Goal: Download file/media

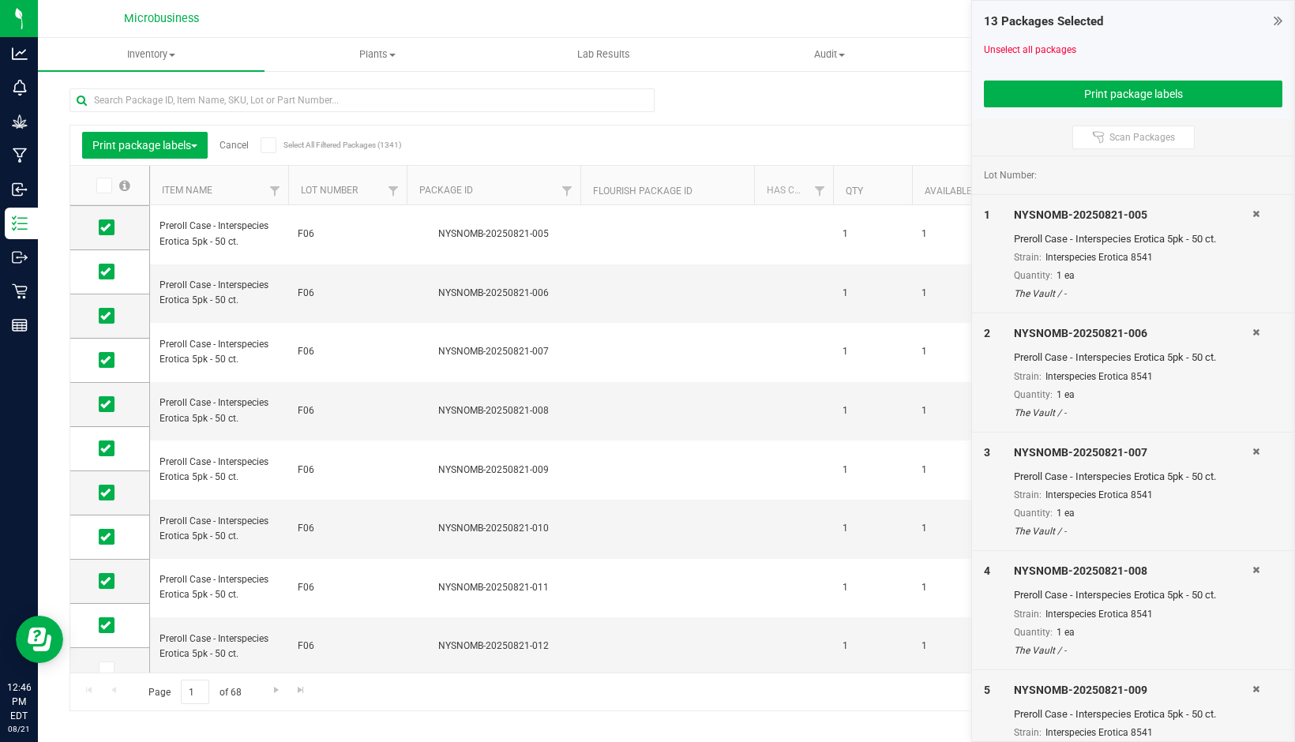
scroll to position [998, 0]
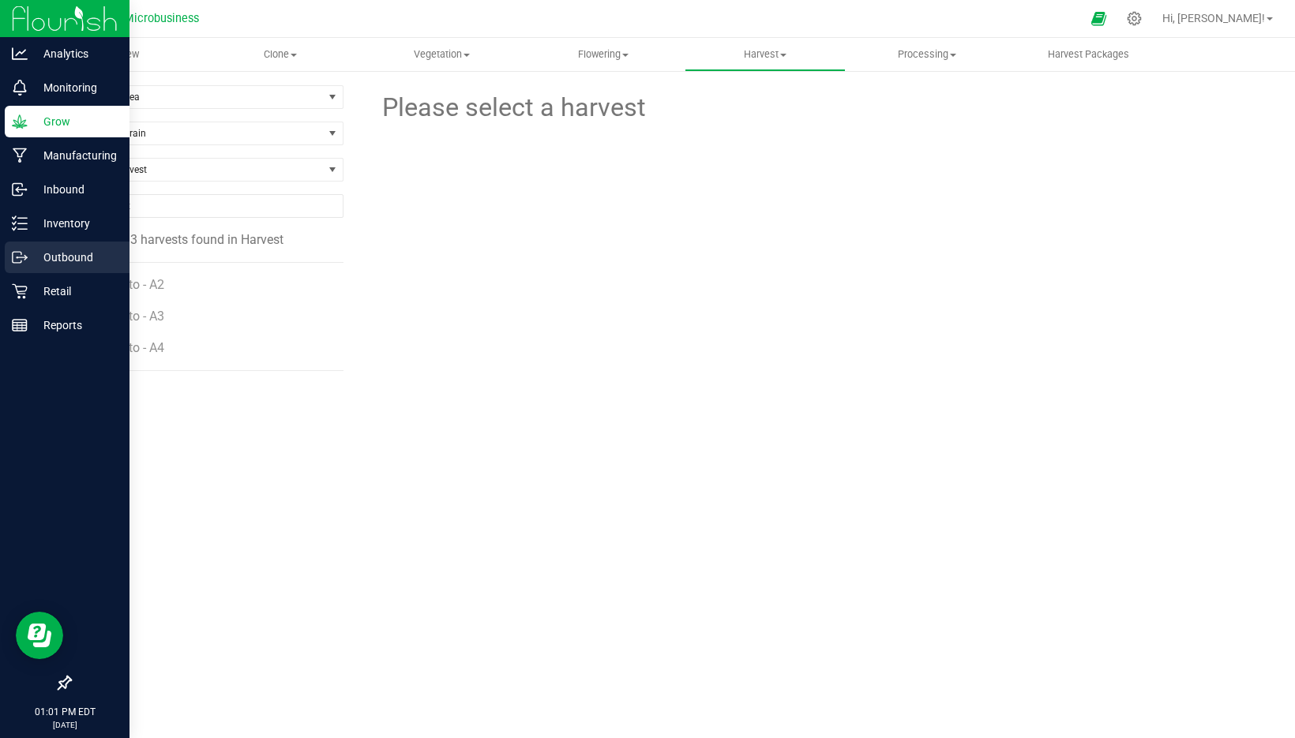
click at [51, 261] on p "Outbound" at bounding box center [75, 257] width 95 height 19
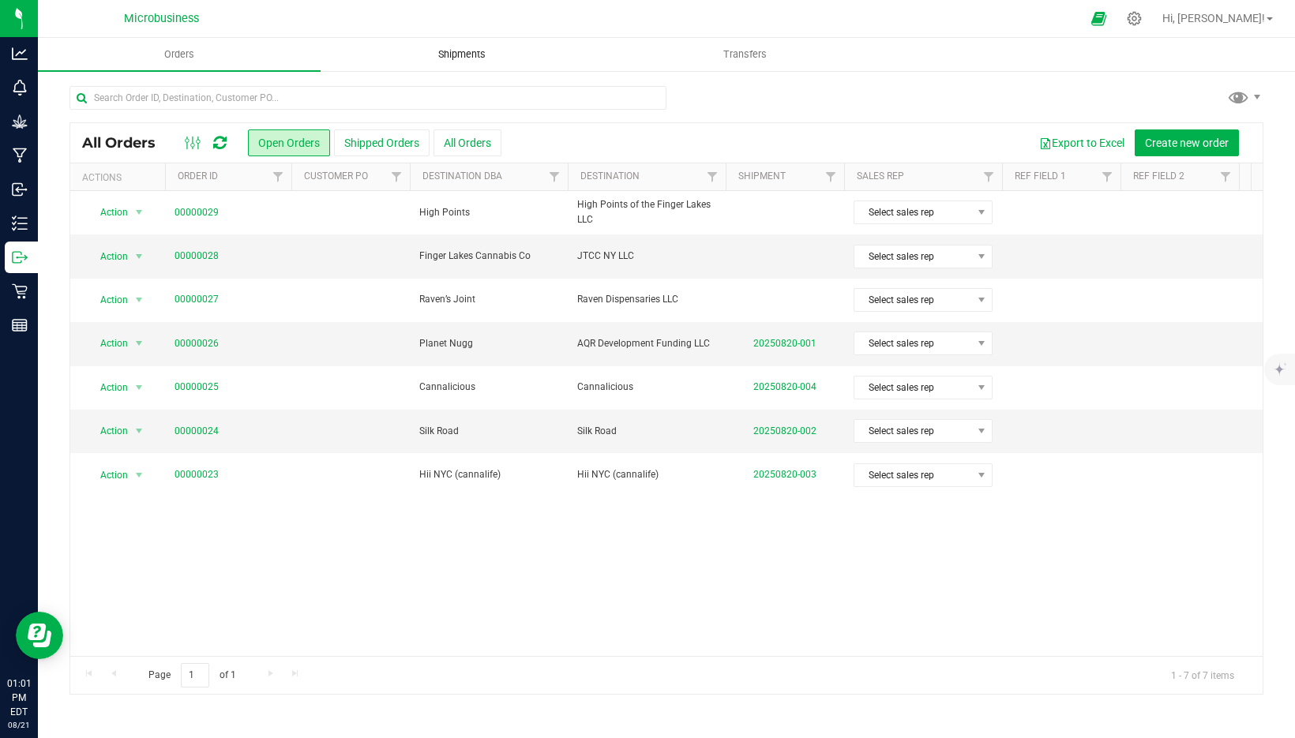
click at [465, 48] on span "Shipments" at bounding box center [462, 54] width 90 height 14
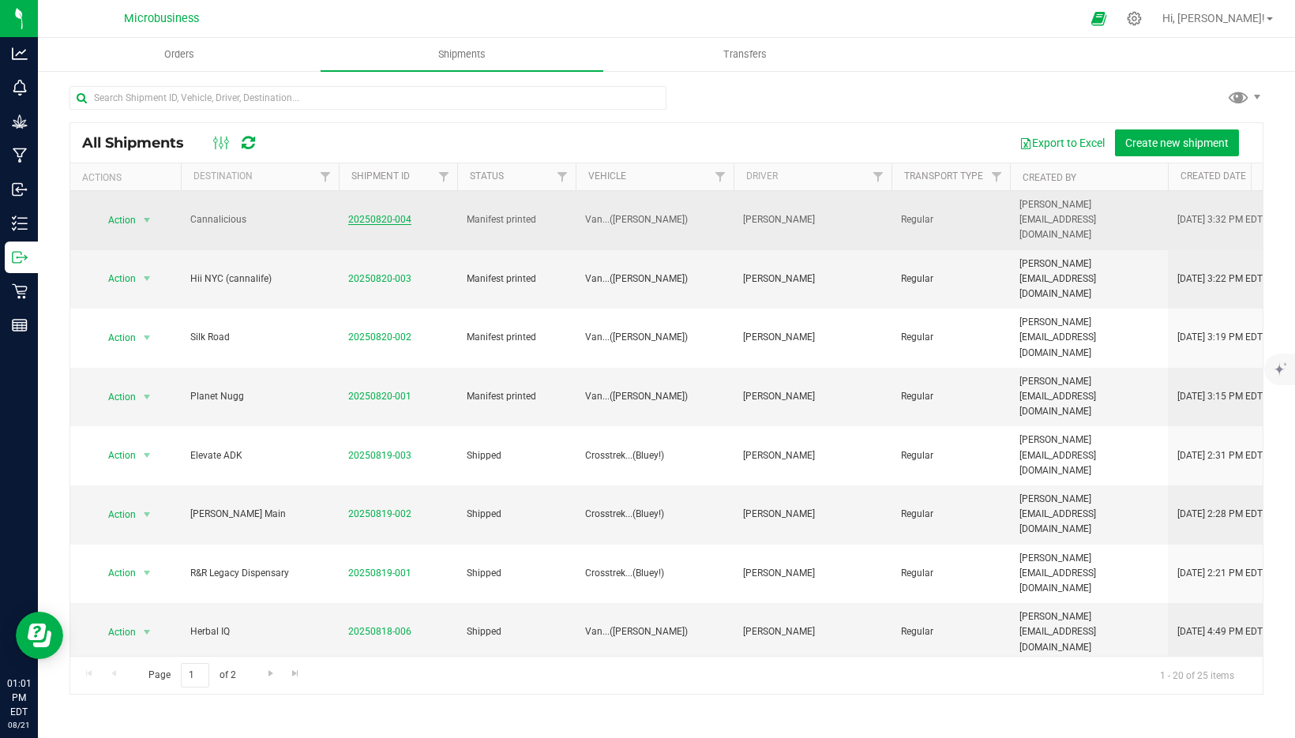
click at [385, 214] on link "20250820-004" at bounding box center [379, 219] width 63 height 11
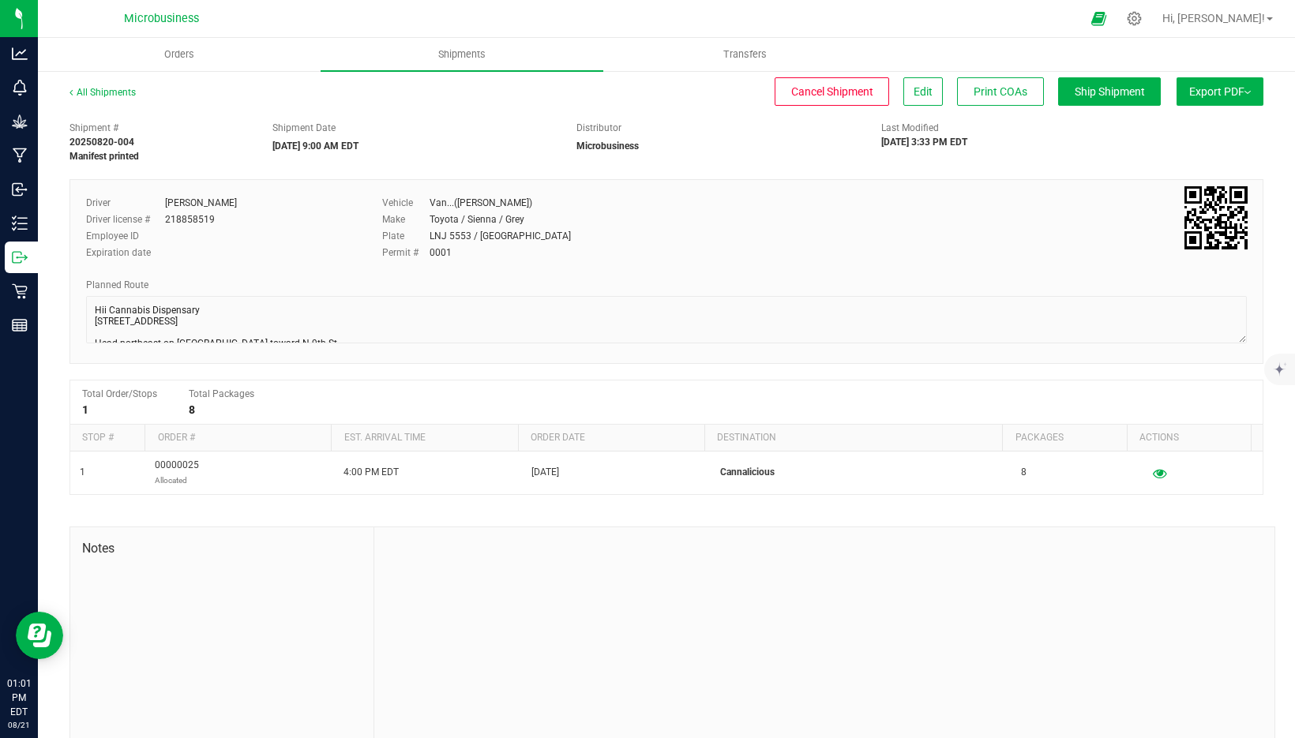
click at [1196, 90] on button "Export PDF" at bounding box center [1220, 91] width 87 height 28
click at [1164, 172] on span "NY Manifest" at bounding box center [1173, 173] width 52 height 11
click at [1209, 99] on button "Export PDF" at bounding box center [1220, 91] width 87 height 28
click at [1155, 178] on span "NY Manifest" at bounding box center [1173, 173] width 52 height 11
click at [1147, 172] on span "NY Manifest" at bounding box center [1173, 173] width 52 height 11
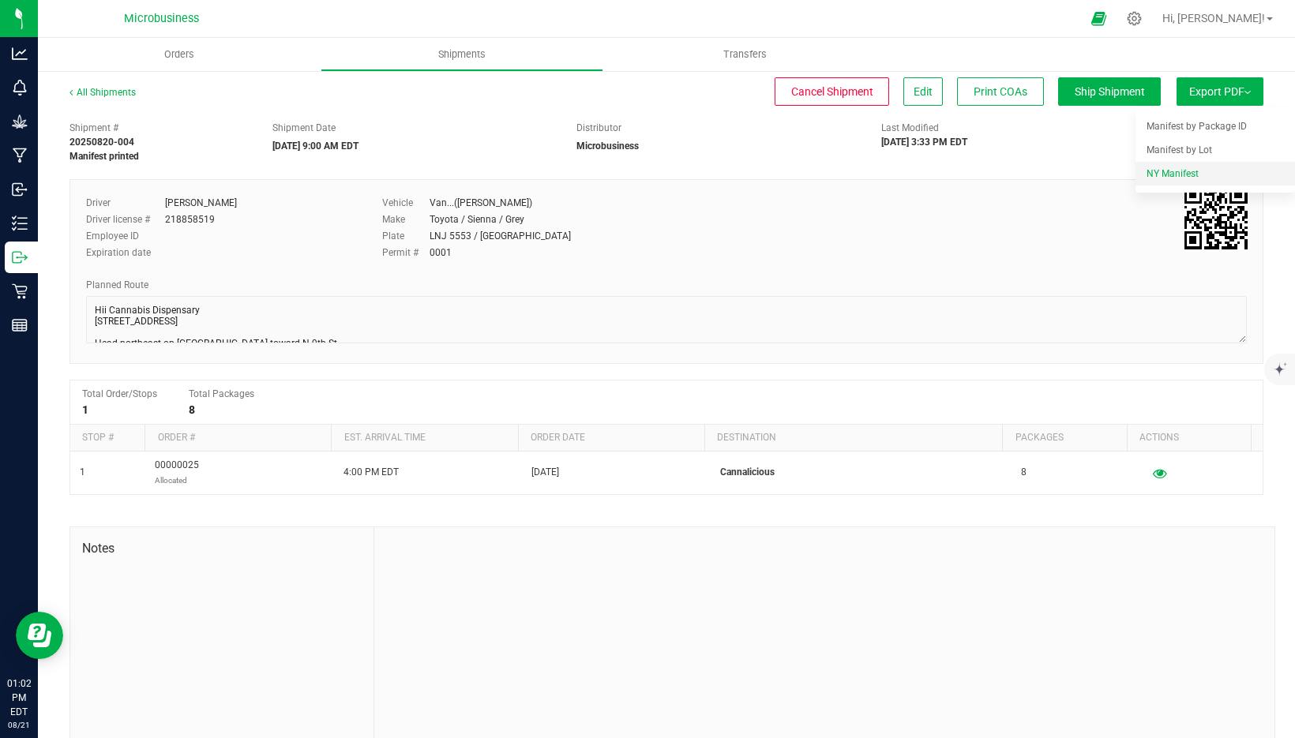
click at [1136, 175] on li "NY Manifest" at bounding box center [1216, 174] width 160 height 24
drag, startPoint x: 1128, startPoint y: 175, endPoint x: 1148, endPoint y: 172, distance: 20.7
click at [1140, 173] on li "NY Manifest" at bounding box center [1216, 174] width 160 height 24
click at [1148, 172] on span "NY Manifest" at bounding box center [1173, 173] width 52 height 11
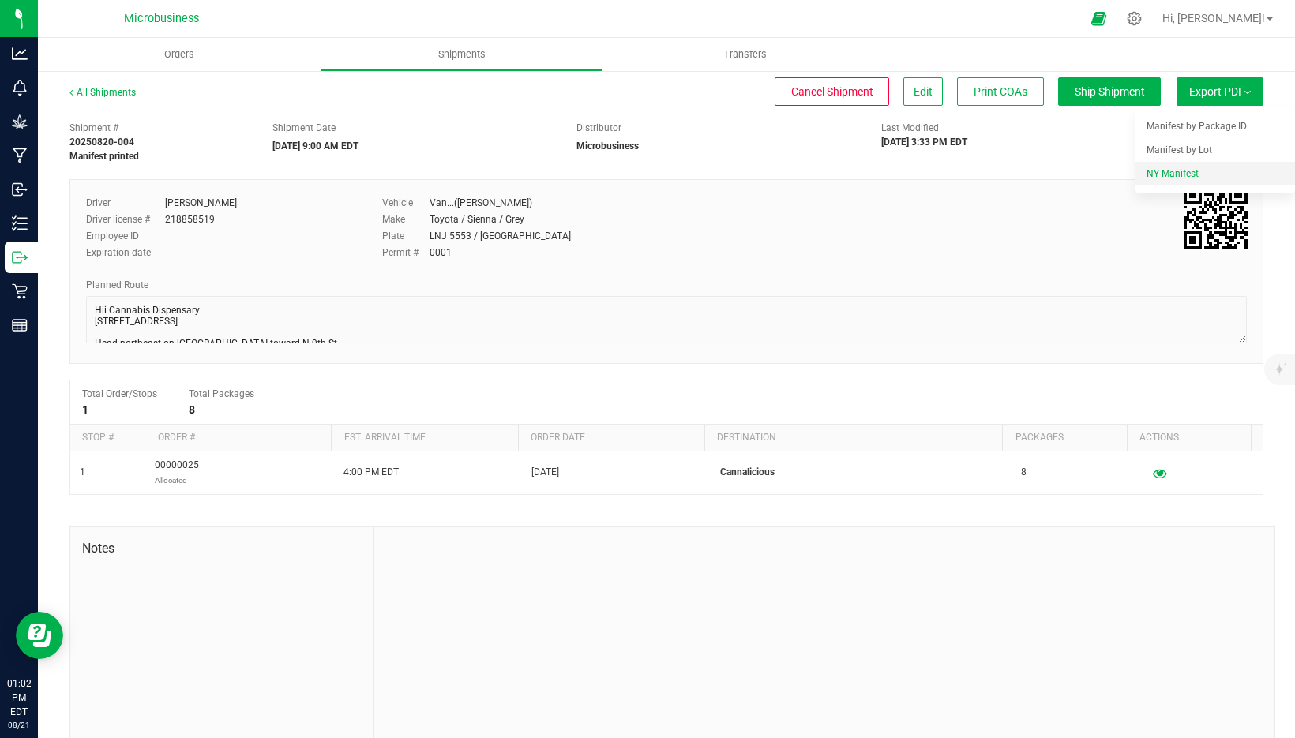
click at [1148, 172] on span "NY Manifest" at bounding box center [1173, 173] width 52 height 11
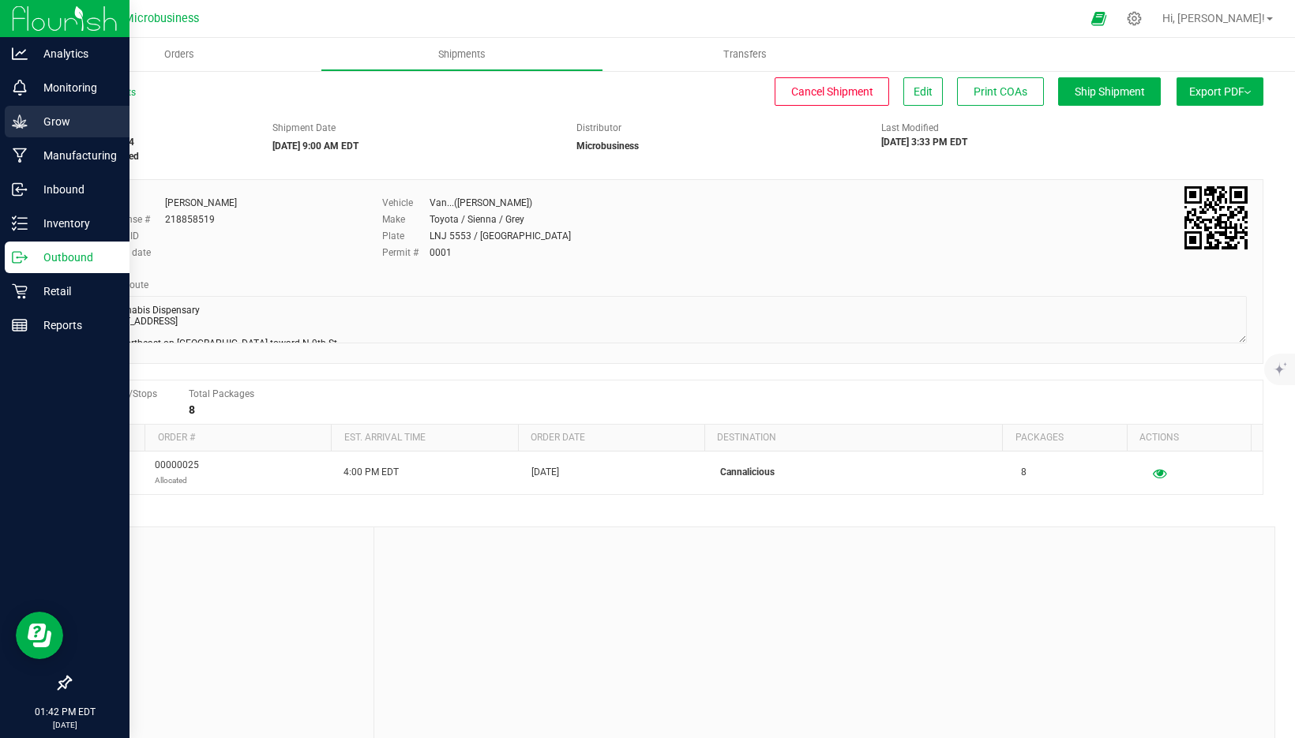
click at [32, 122] on p "Grow" at bounding box center [75, 121] width 95 height 19
